Goal: Task Accomplishment & Management: Manage account settings

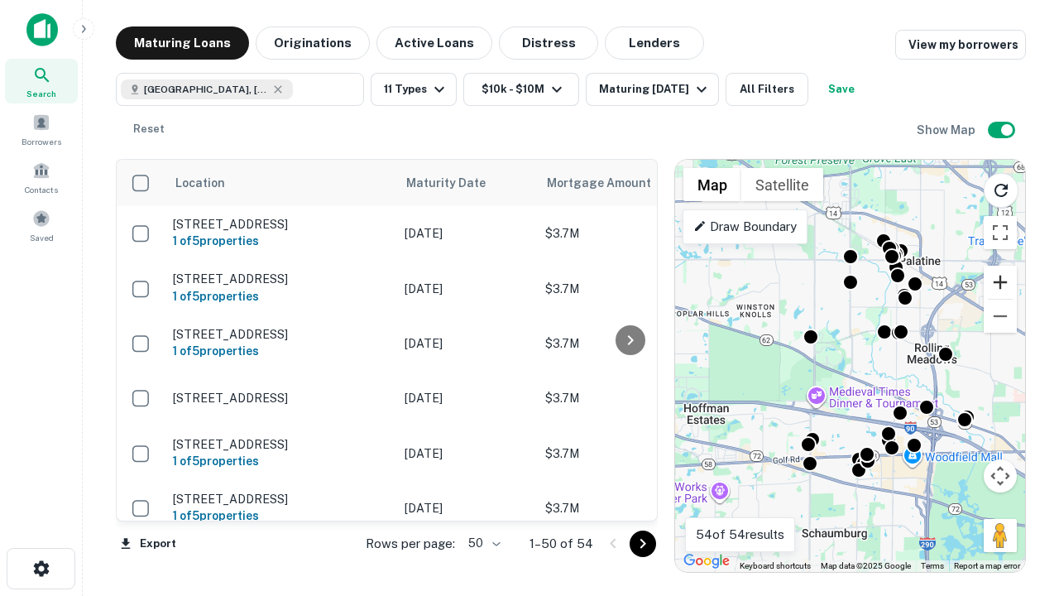
click at [1000, 282] on button "Zoom in" at bounding box center [1000, 282] width 33 height 33
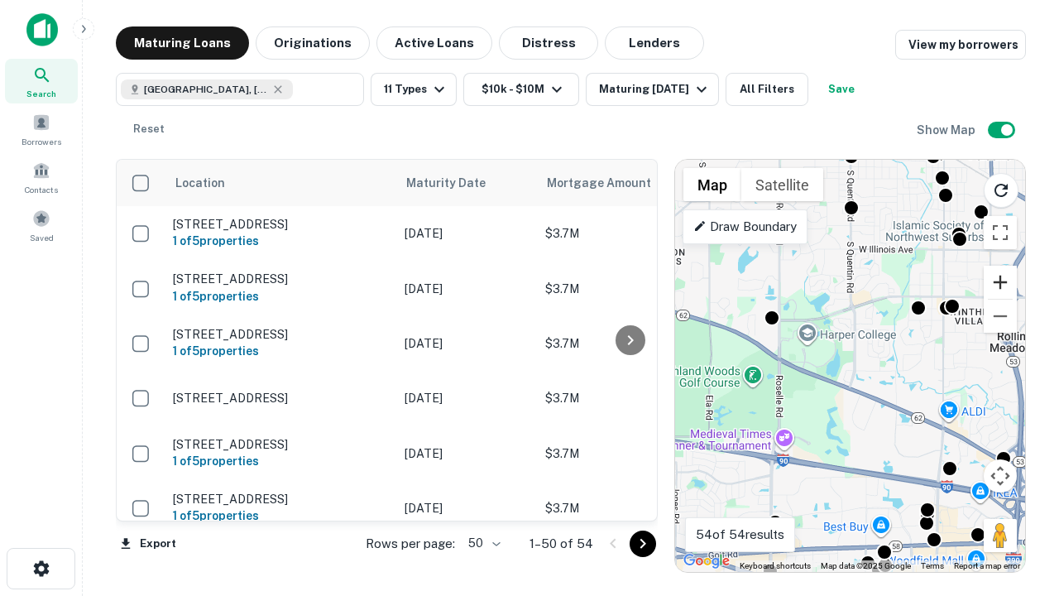
click at [1000, 282] on button "Zoom in" at bounding box center [1000, 282] width 33 height 33
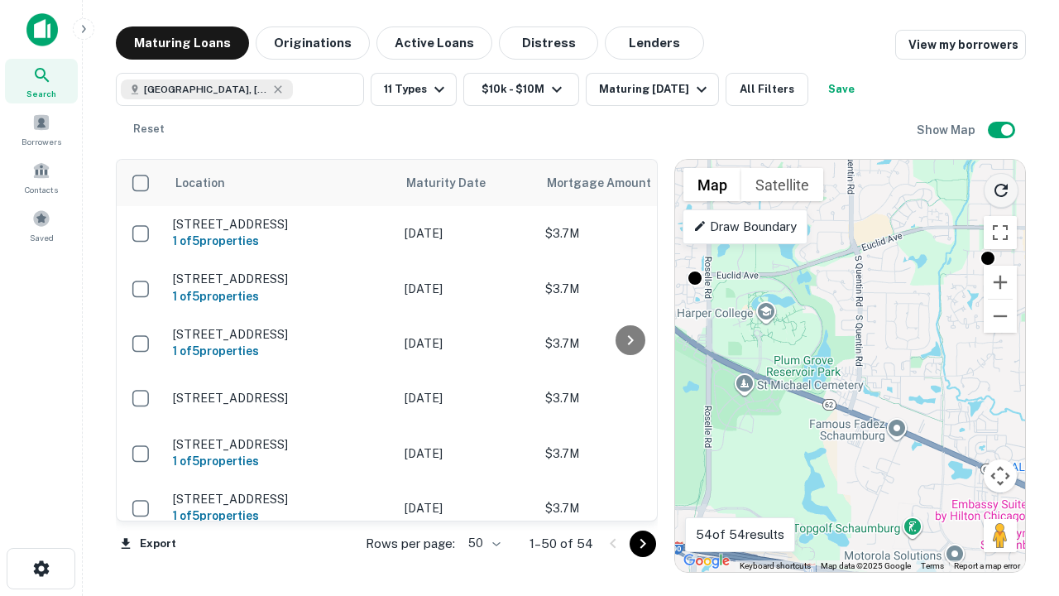
click at [1001, 187] on icon "Reload search area" at bounding box center [1001, 190] width 20 height 20
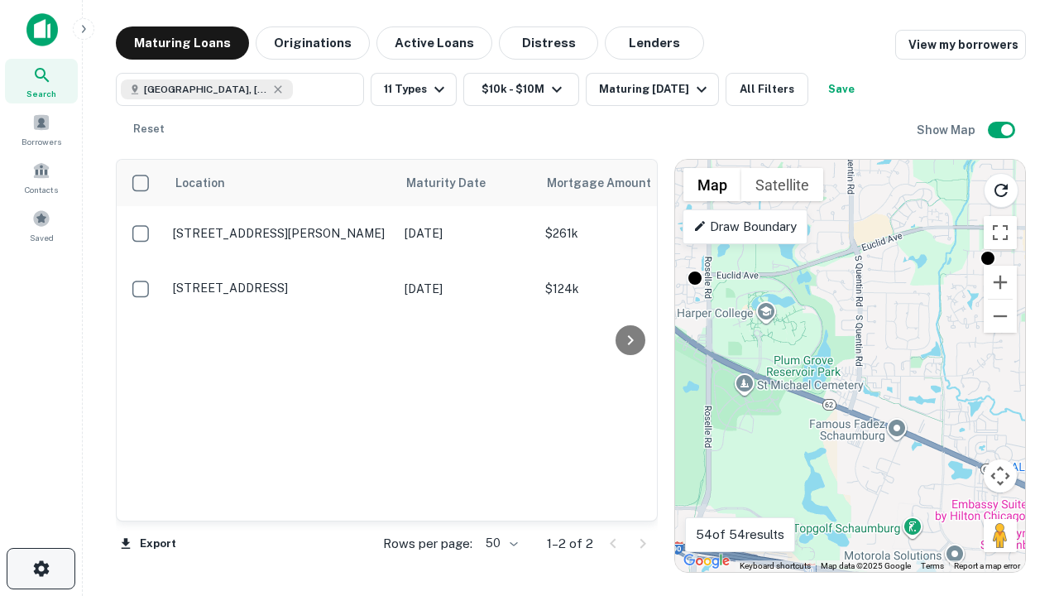
click at [41, 568] on icon "button" at bounding box center [41, 568] width 20 height 20
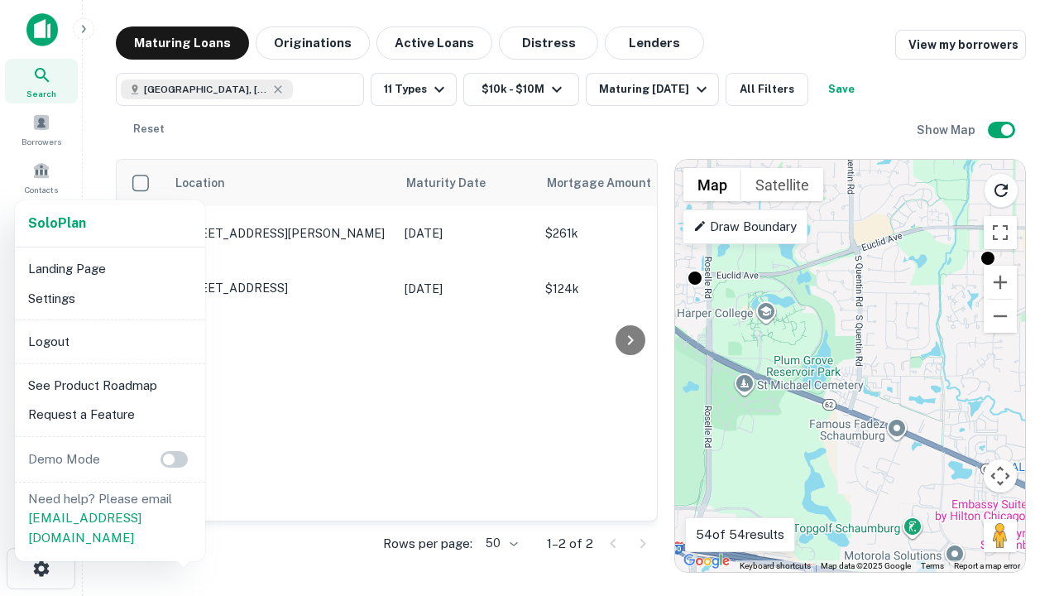
click at [109, 341] on li "Logout" at bounding box center [110, 342] width 177 height 30
